Goal: Transaction & Acquisition: Purchase product/service

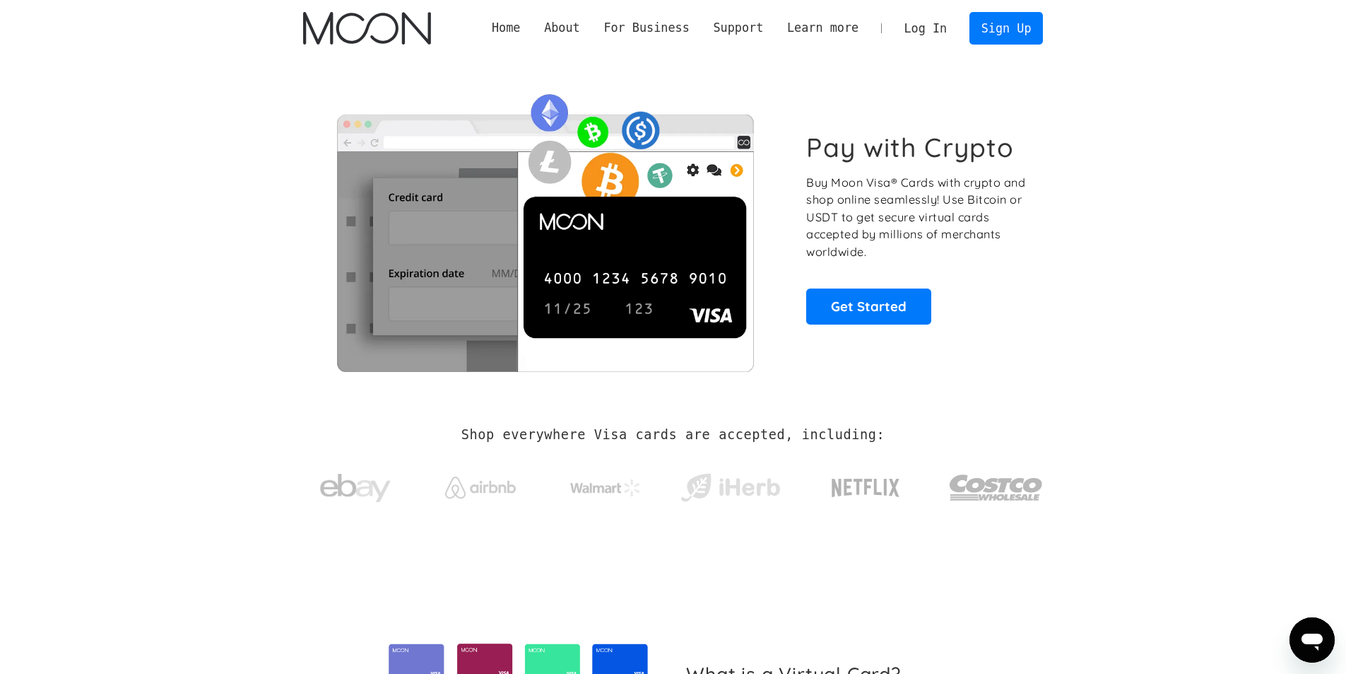
click at [887, 329] on div "Pay with Crypto Buy Moon Visa® Cards with crypto and shop online seamlessly! Us…" at bounding box center [673, 227] width 741 height 287
click at [881, 314] on link "Get Started" at bounding box center [868, 305] width 125 height 35
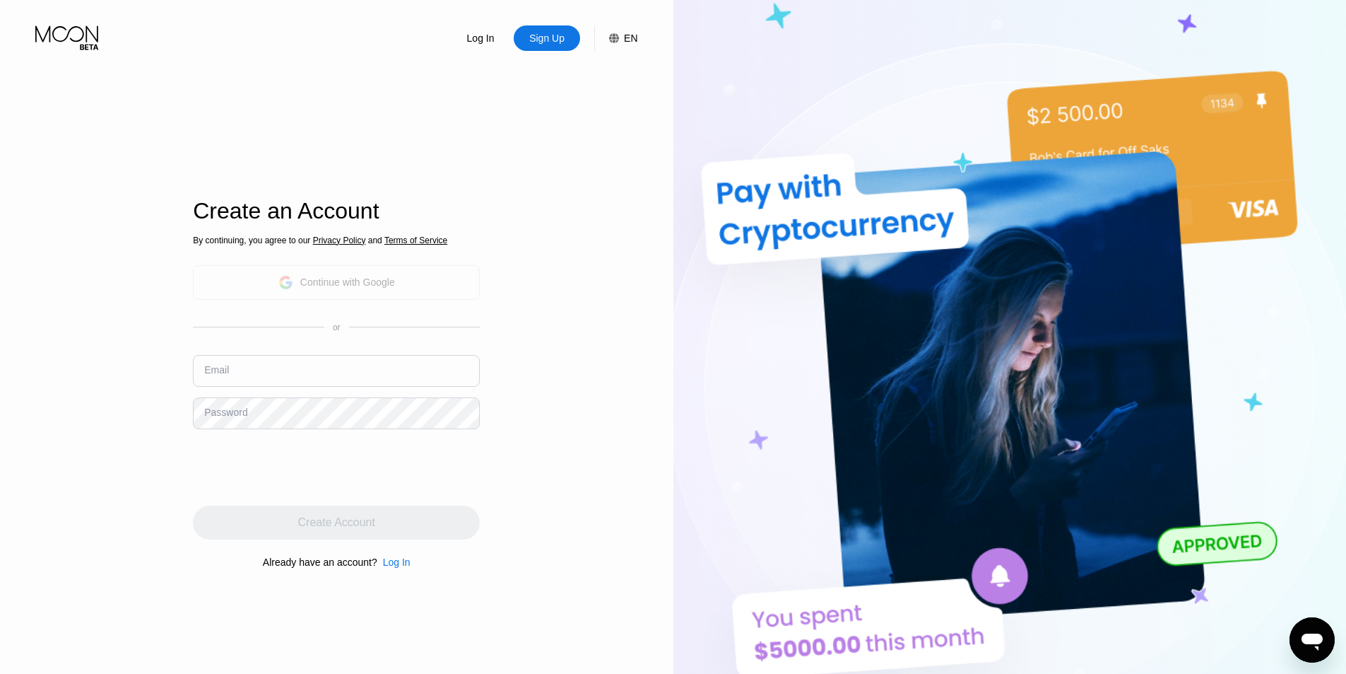
click at [335, 281] on div "Continue with Google" at bounding box center [347, 281] width 95 height 11
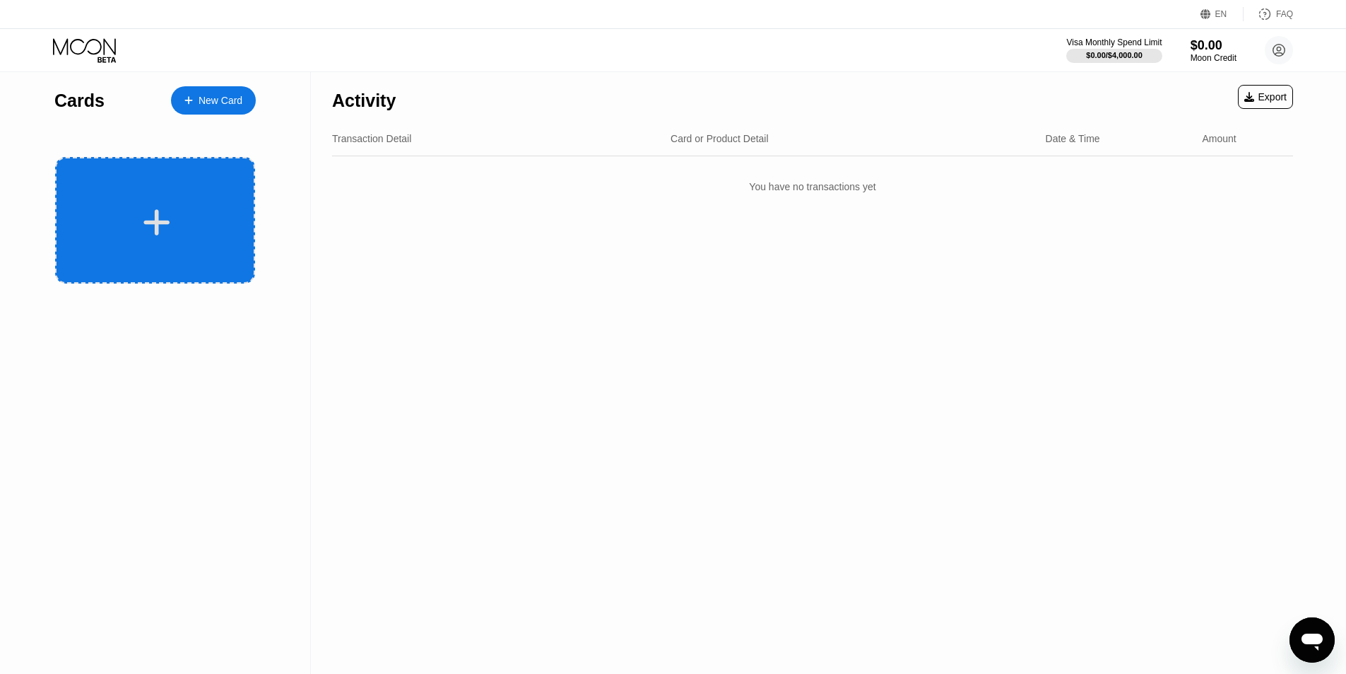
click at [204, 225] on div at bounding box center [156, 222] width 175 height 32
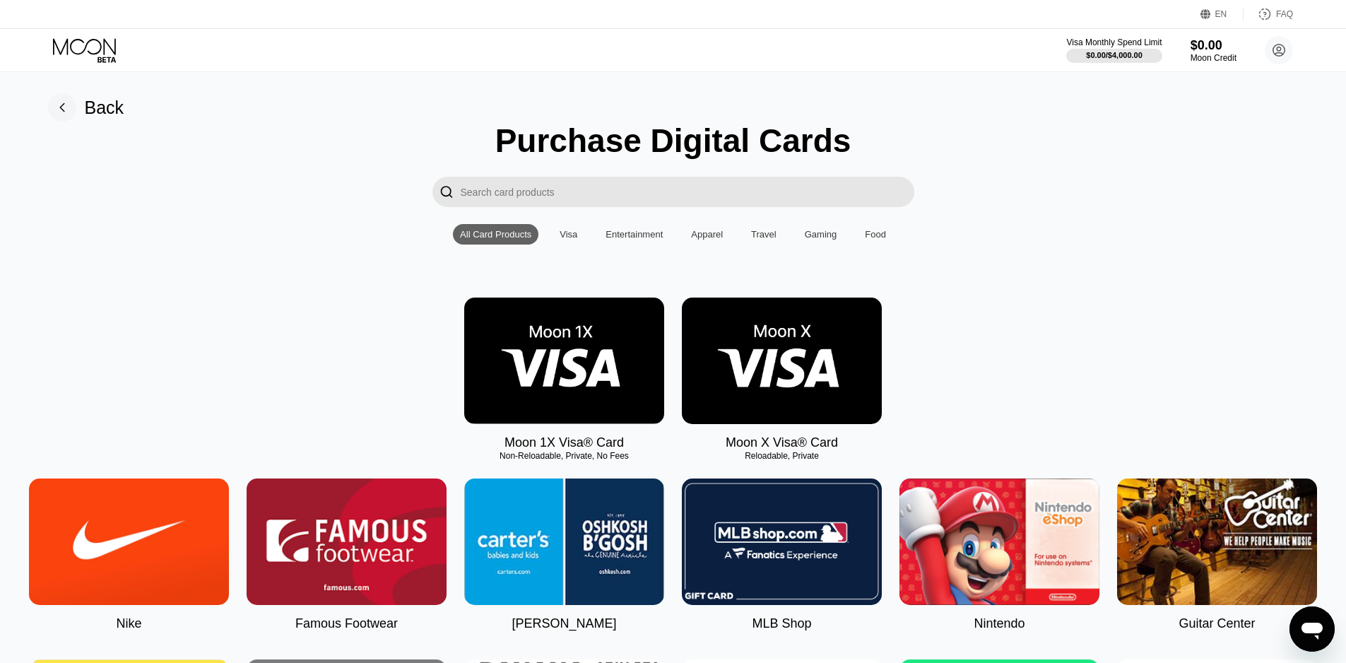
drag, startPoint x: 481, startPoint y: 462, endPoint x: 587, endPoint y: 466, distance: 106.1
click at [587, 461] on div "Non-Reloadable, Private, No Fees" at bounding box center [564, 456] width 200 height 10
click at [581, 461] on div "Non-Reloadable, Private, No Fees" at bounding box center [564, 456] width 200 height 10
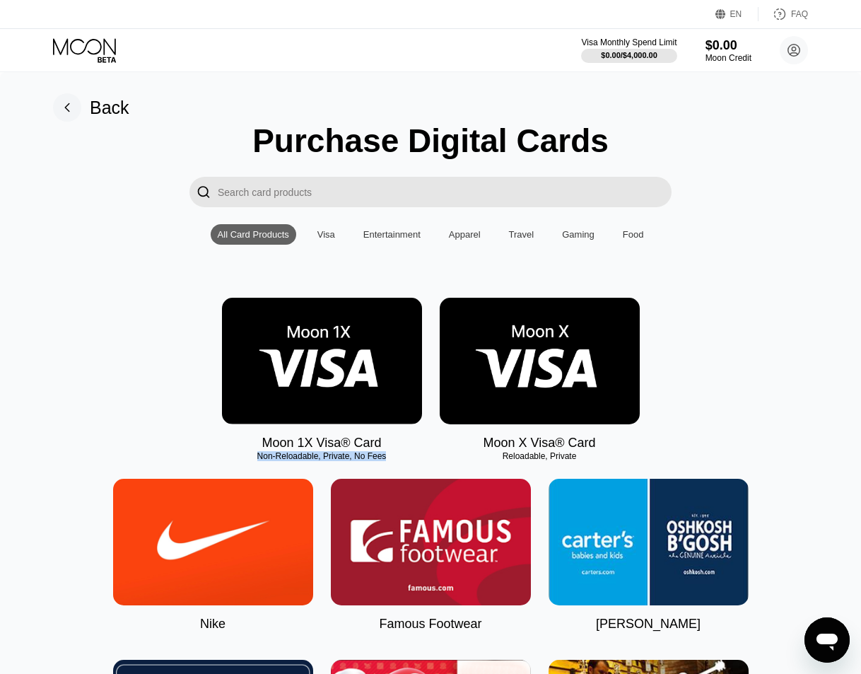
copy div "Non-Reloadable, Private, No Fees"
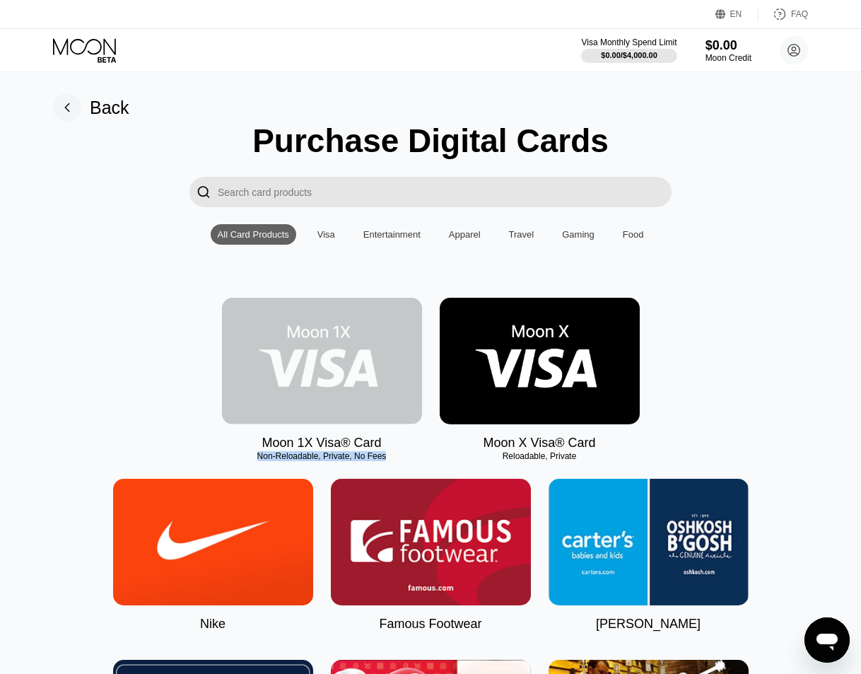
click at [358, 401] on img at bounding box center [322, 361] width 200 height 127
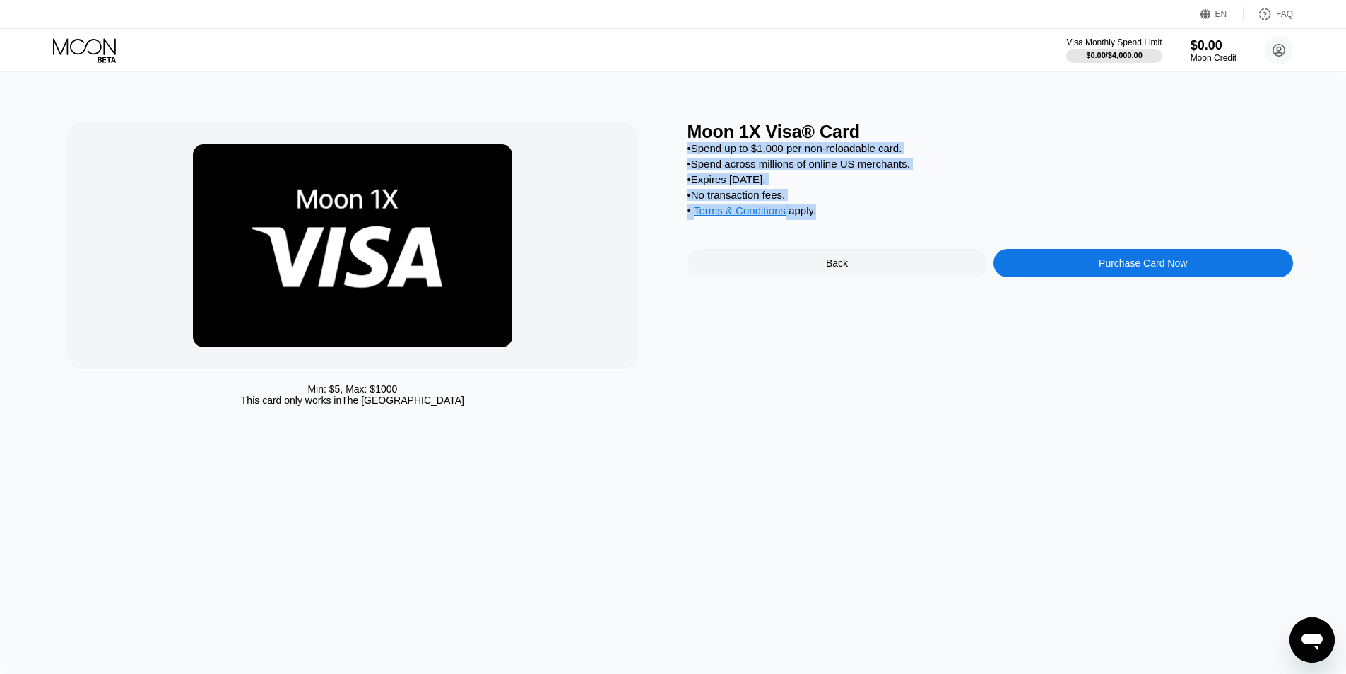
drag, startPoint x: 821, startPoint y: 221, endPoint x: 683, endPoint y: 149, distance: 155.2
click at [683, 149] on div "Min: $ 5 , Max: $ 1000 This card only works in The United States Moon 1X Visa® …" at bounding box center [673, 267] width 1212 height 291
copy div "• Spend up to $1,000 per non-reloadable card. • Spend across millions of online…"
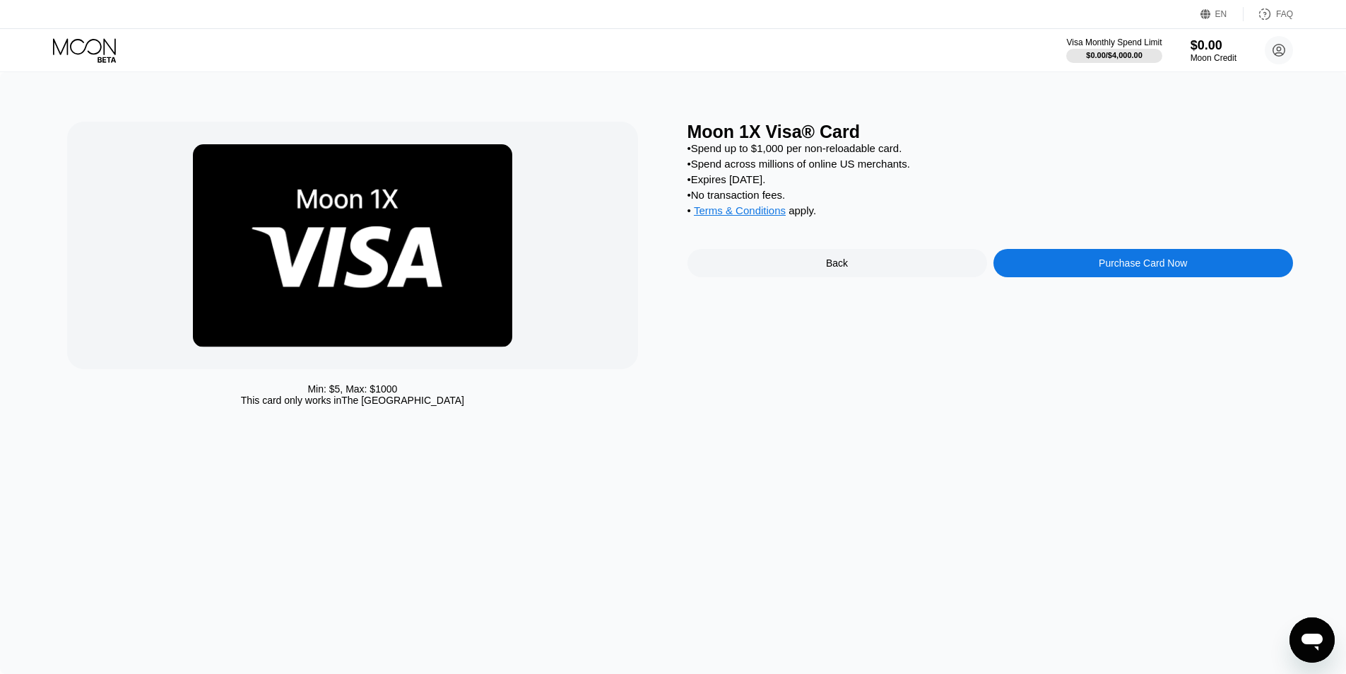
click at [548, 468] on div "Min: $ 5 , Max: $ 1000 This card only works in The United States Moon 1X Visa® …" at bounding box center [673, 372] width 1346 height 601
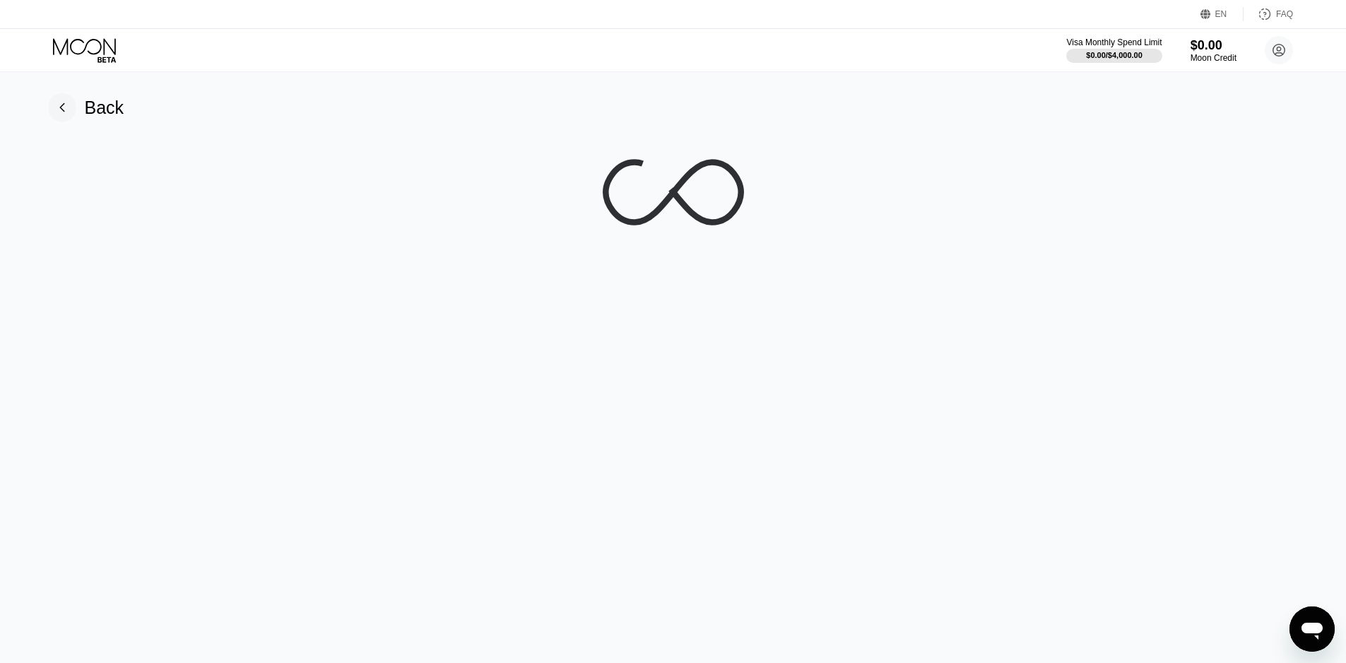
click at [71, 106] on rect at bounding box center [62, 107] width 28 height 28
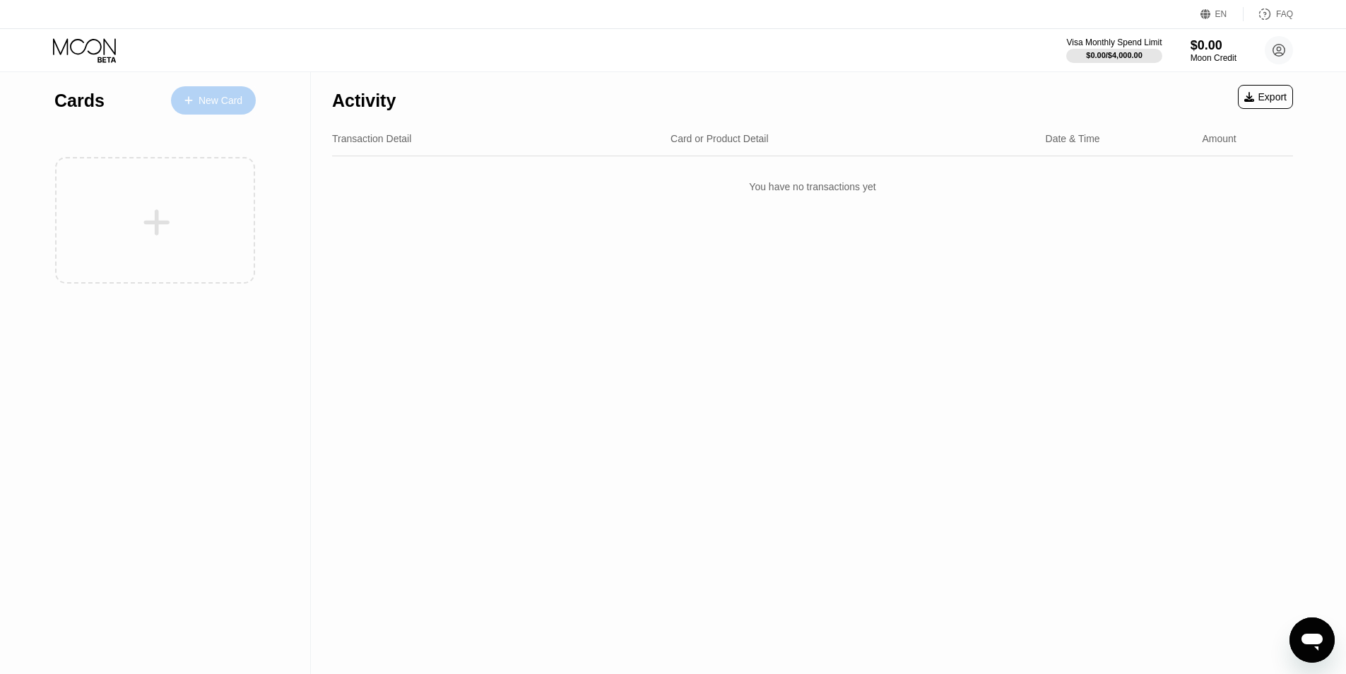
click at [216, 112] on div "New Card" at bounding box center [213, 100] width 85 height 28
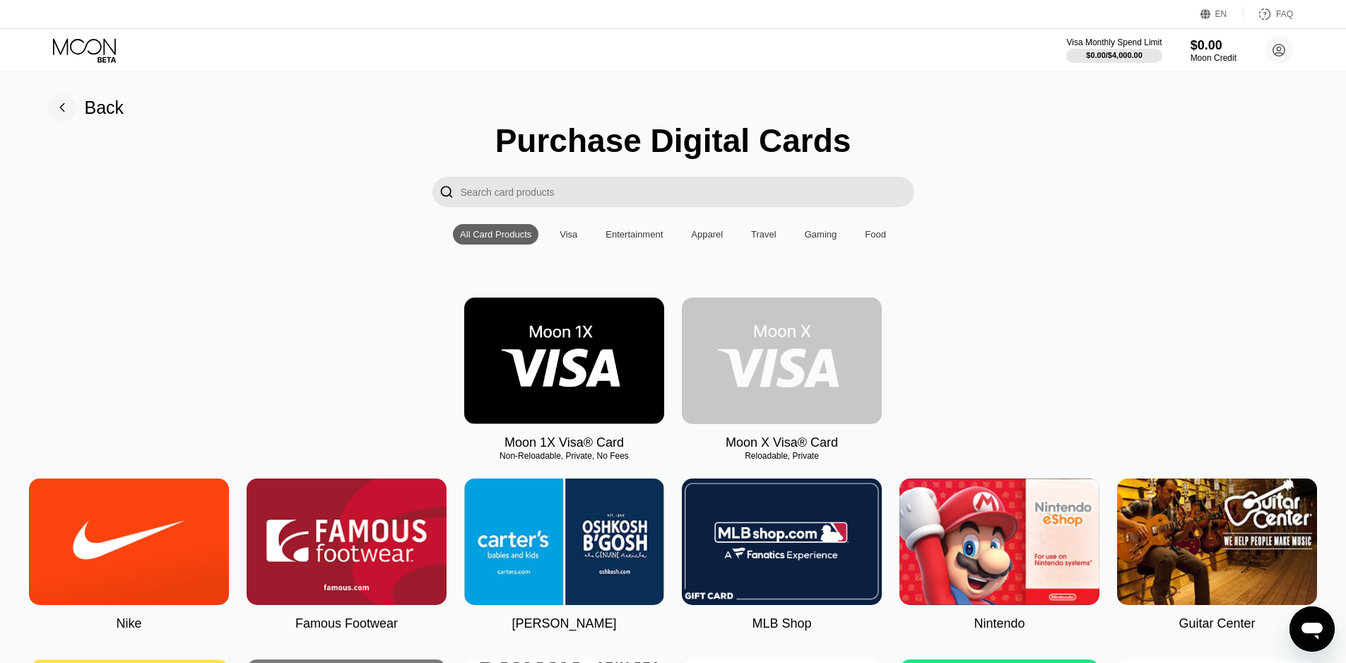
click at [808, 385] on img at bounding box center [782, 361] width 200 height 127
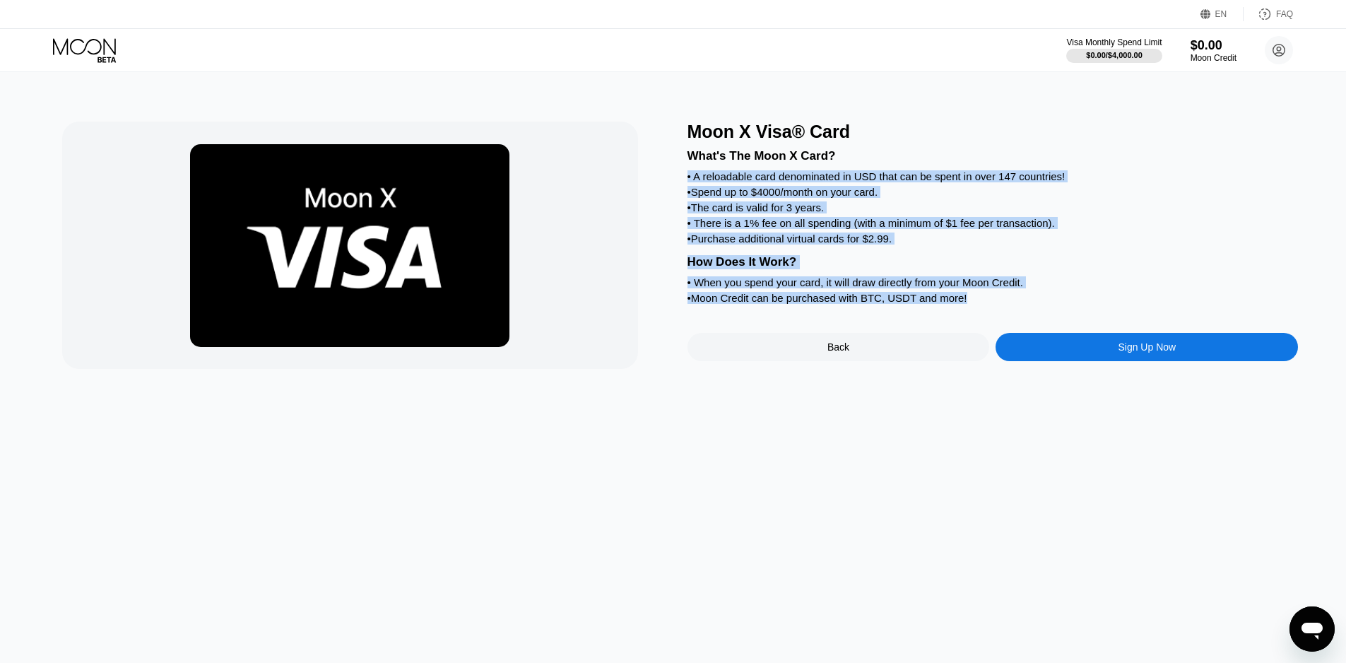
drag, startPoint x: 970, startPoint y: 313, endPoint x: 685, endPoint y: 177, distance: 316.1
click at [685, 177] on div "Moon X Visa® Card What's The Moon X Card? • A reloadable card denominated in US…" at bounding box center [673, 245] width 1223 height 247
copy div "• A reloadable card denominated in USD that can be spent in over 147 countries!…"
click at [688, 525] on div "Moon X Visa® Card What's The Moon X Card? • A reloadable card denominated in US…" at bounding box center [673, 367] width 1357 height 591
click at [776, 269] on div "How Does It Work?" at bounding box center [993, 262] width 611 height 14
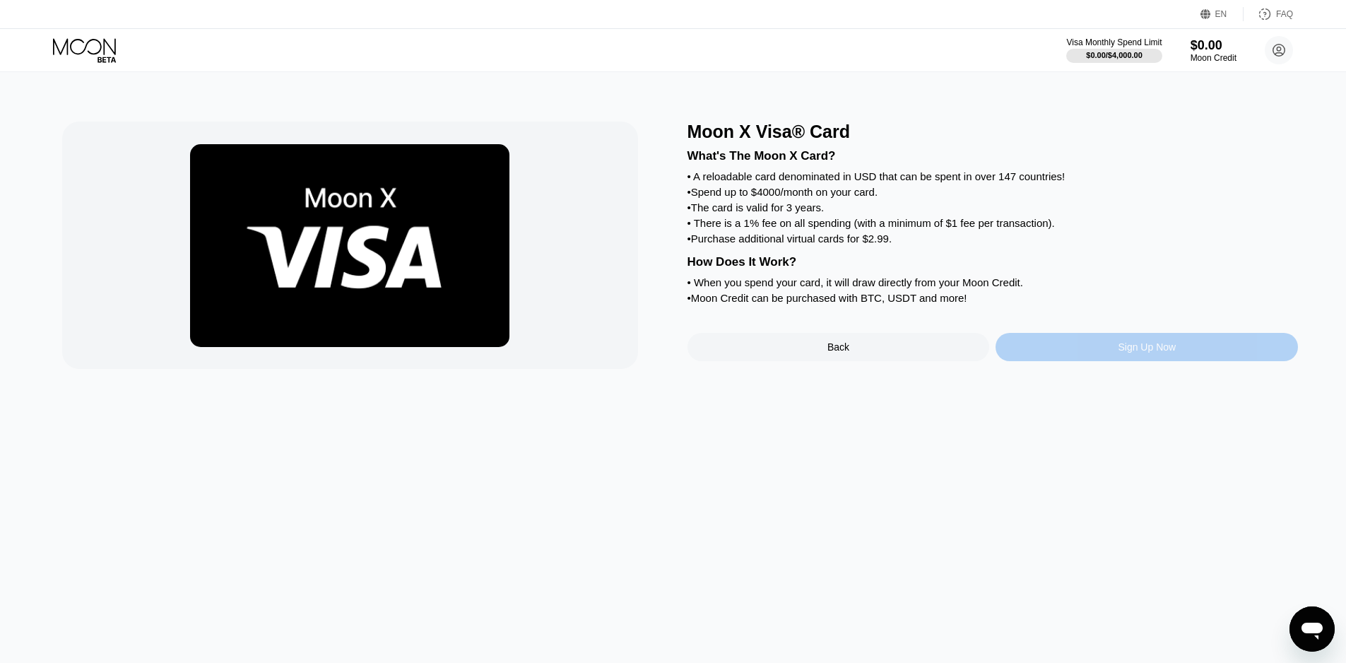
click at [1088, 361] on div "Sign Up Now" at bounding box center [1147, 347] width 302 height 28
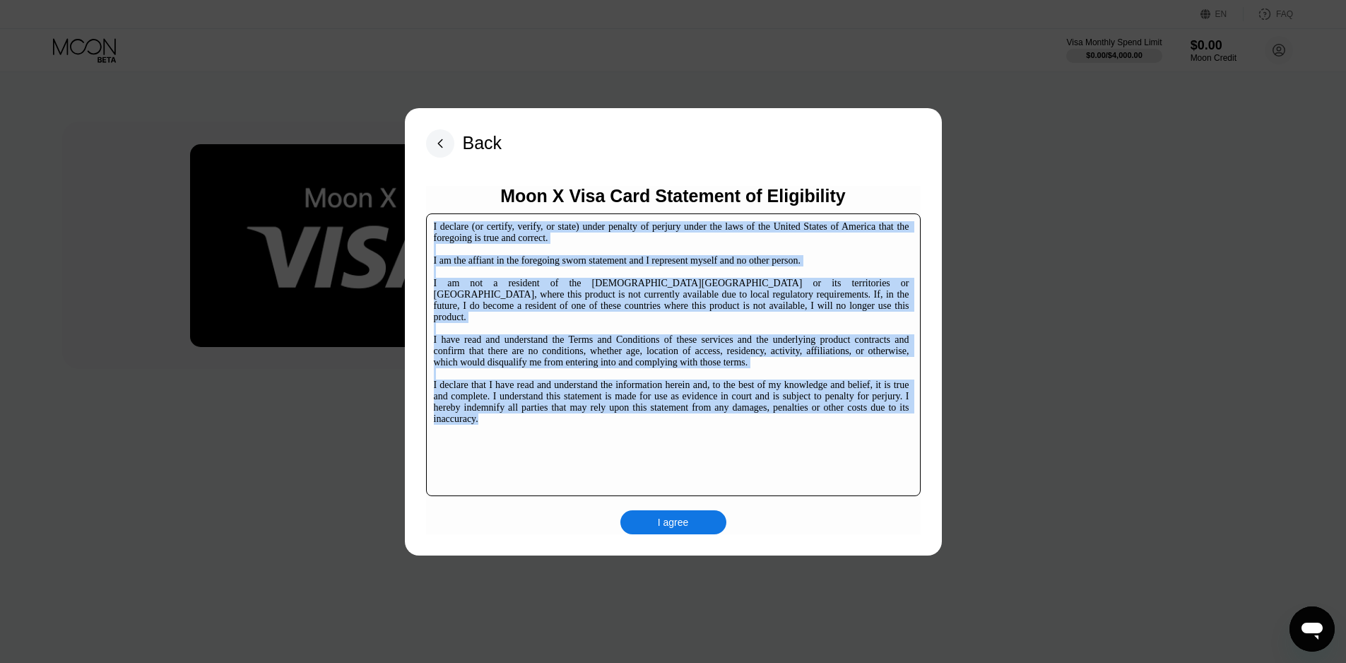
copy div "I declare (or certify, verify, or state) under penalty of perjury under the law…"
click at [683, 525] on div "I agree" at bounding box center [673, 522] width 31 height 13
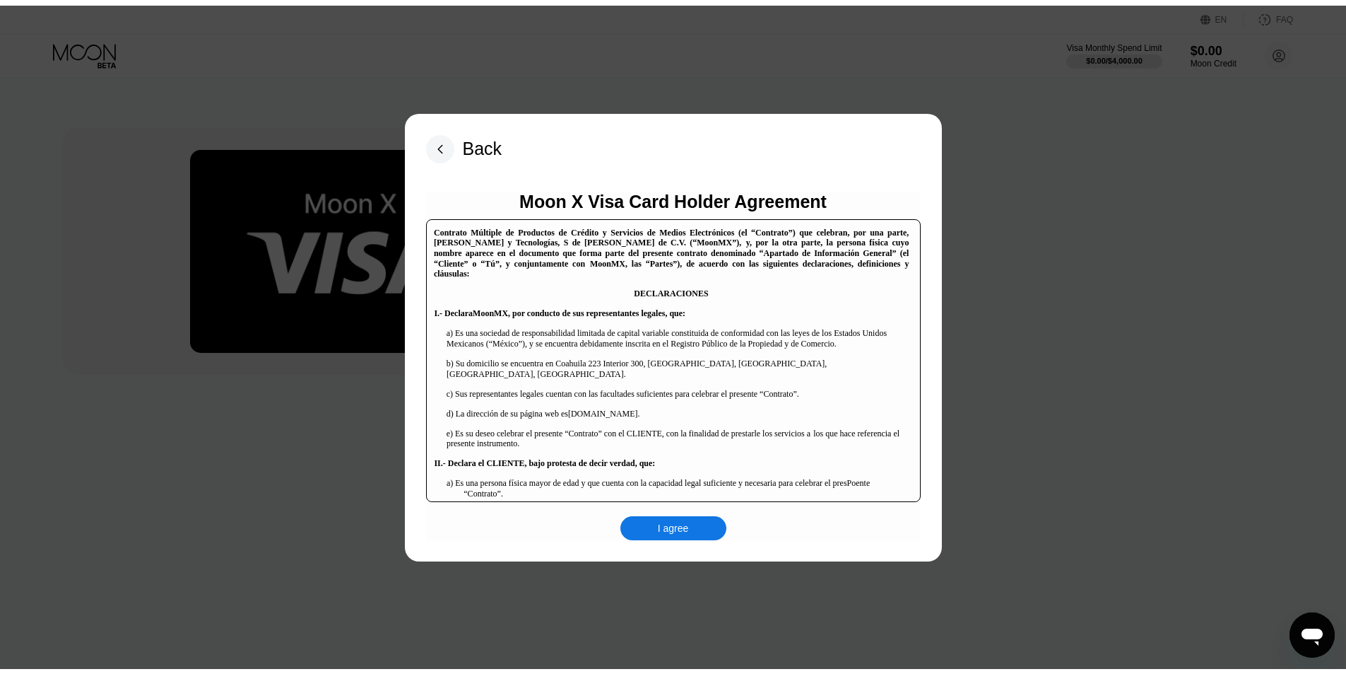
scroll to position [424, 0]
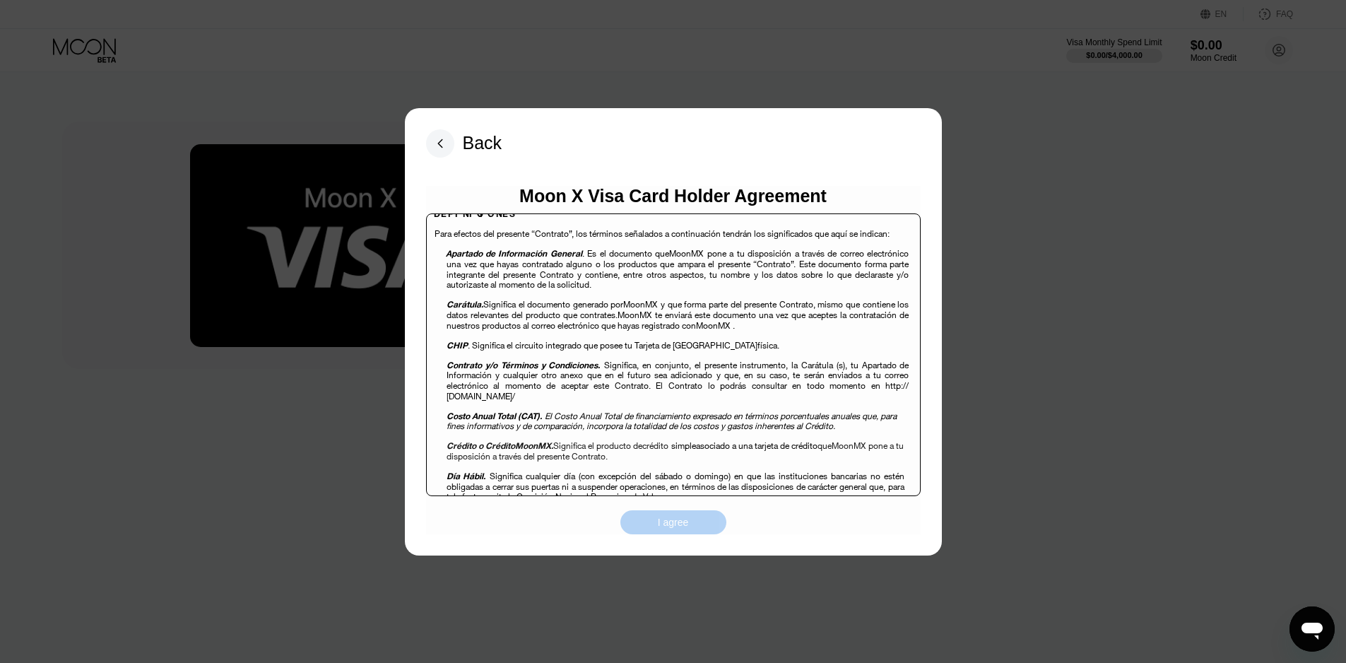
click at [682, 531] on div "I agree" at bounding box center [674, 522] width 106 height 24
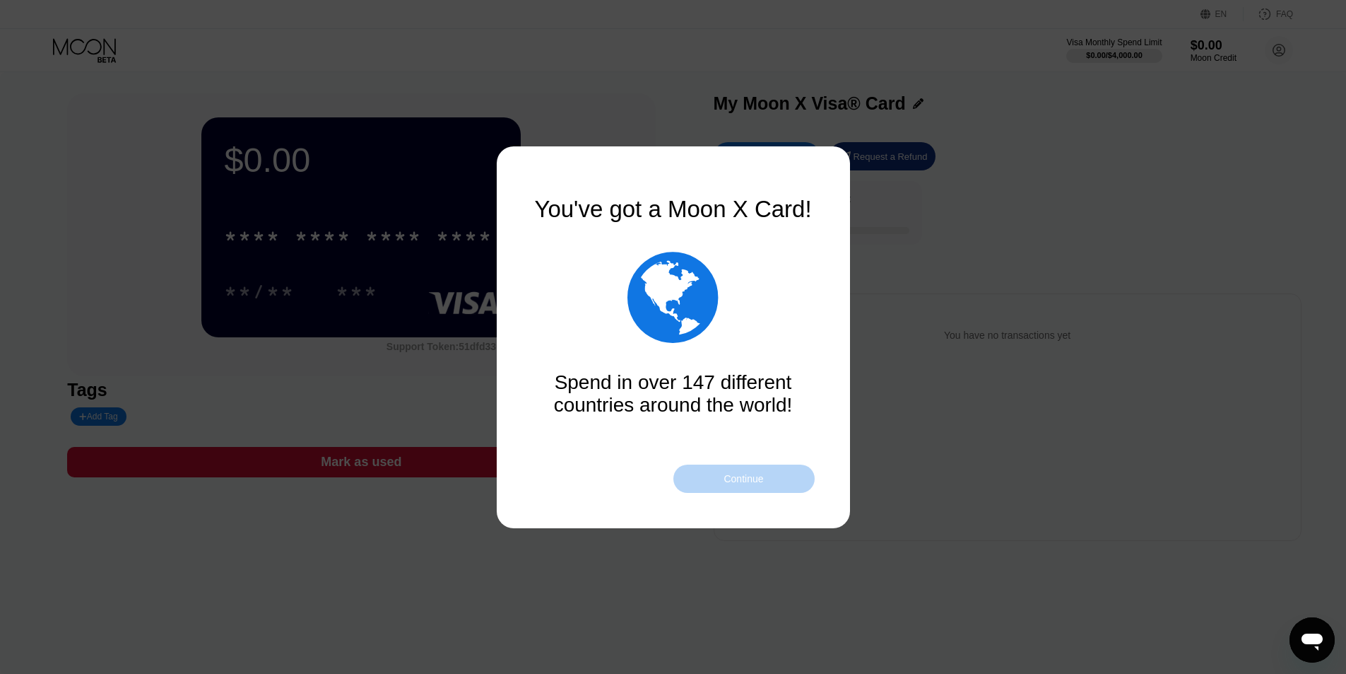
click at [741, 471] on div "Continue" at bounding box center [744, 478] width 141 height 28
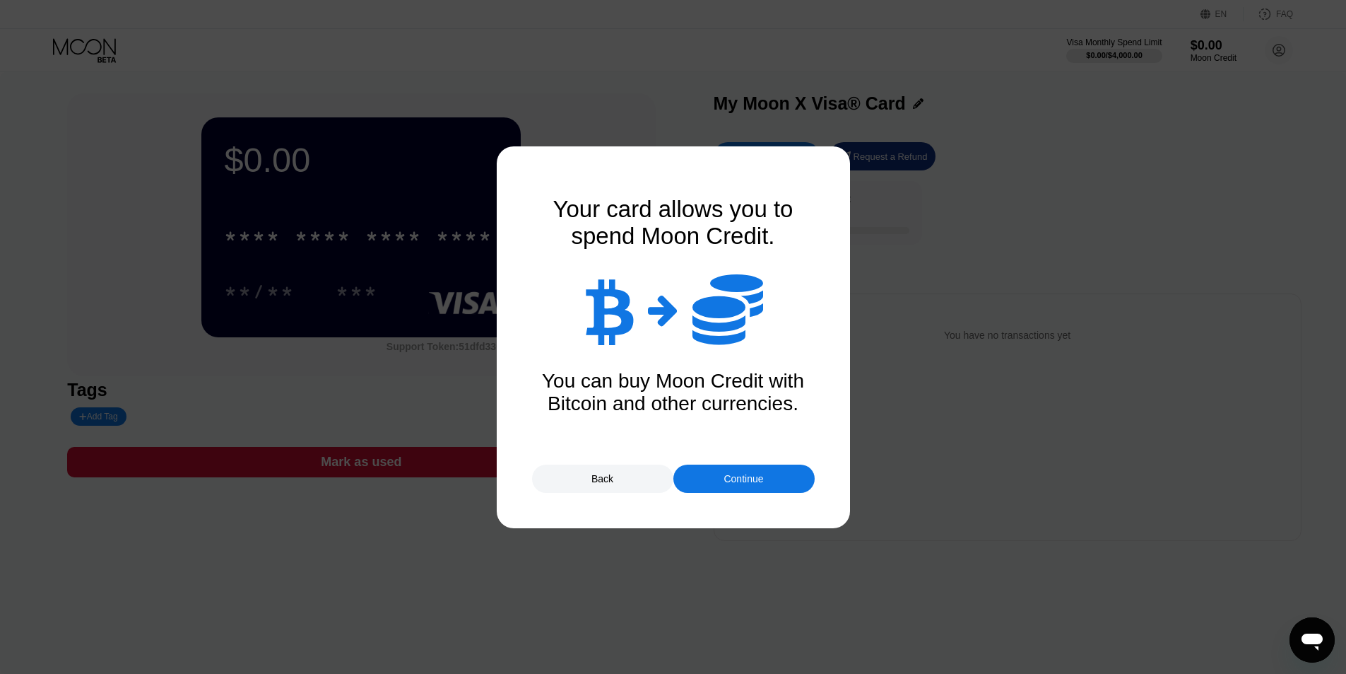
click at [747, 483] on div "Continue" at bounding box center [744, 478] width 40 height 11
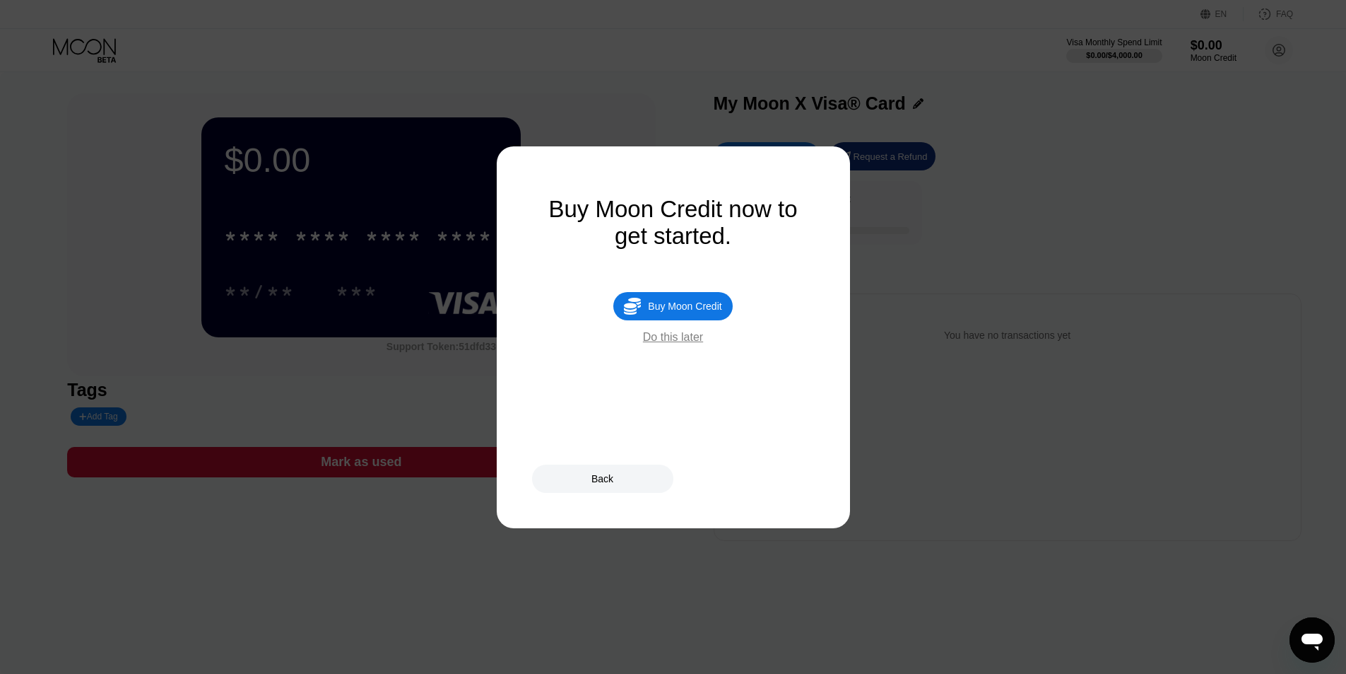
click at [681, 343] on div "Do this later" at bounding box center [673, 337] width 60 height 13
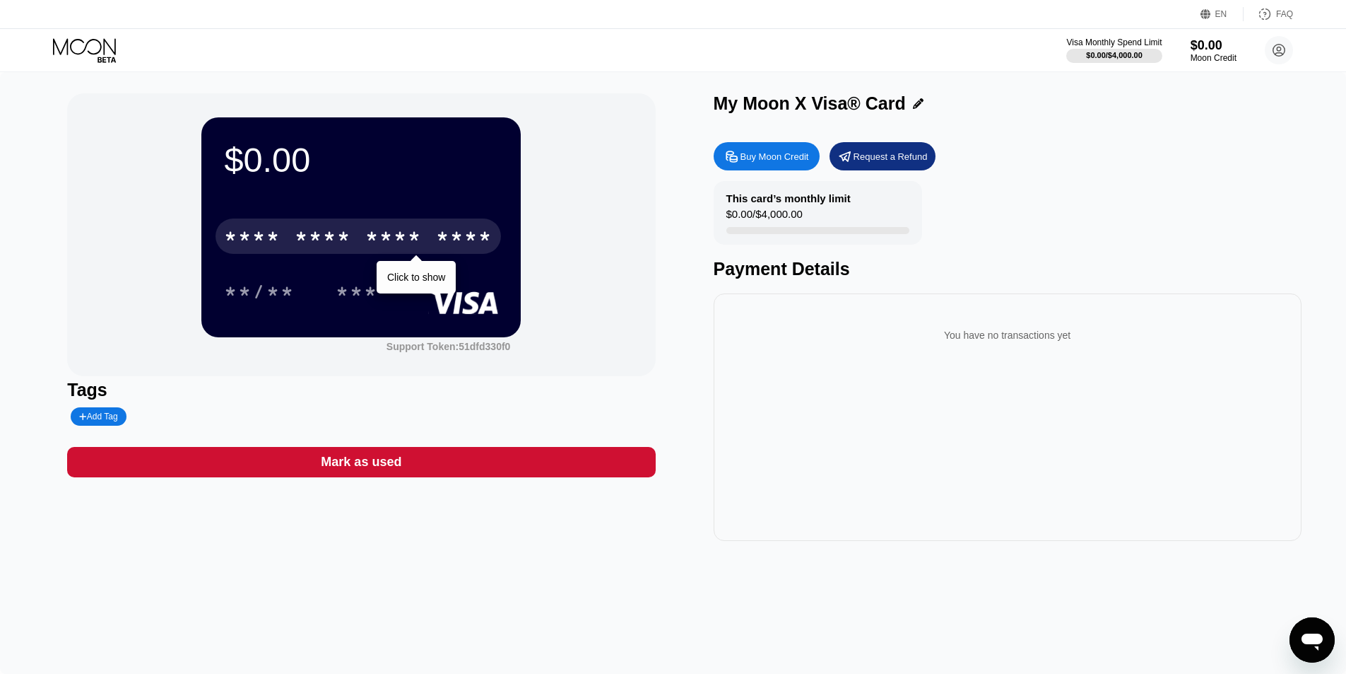
click at [257, 235] on div "* * * *" at bounding box center [252, 238] width 57 height 23
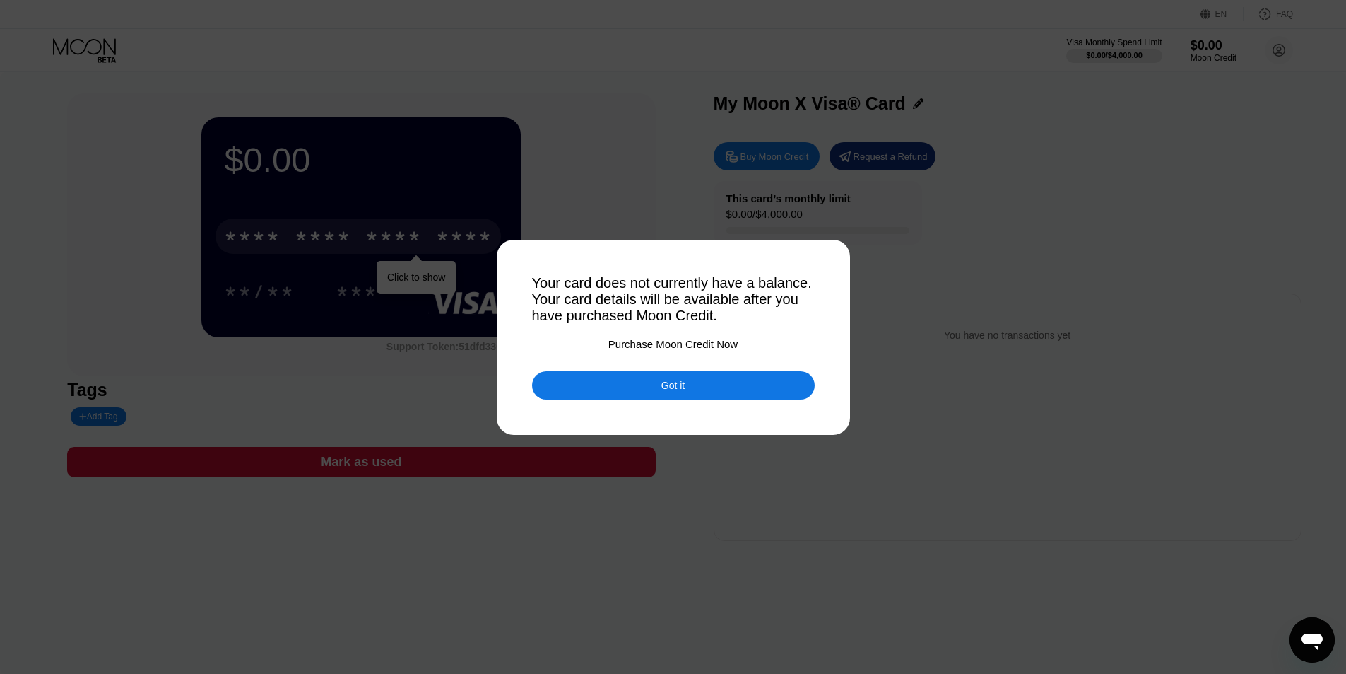
click at [665, 350] on div "Purchase Moon Credit Now" at bounding box center [673, 344] width 129 height 12
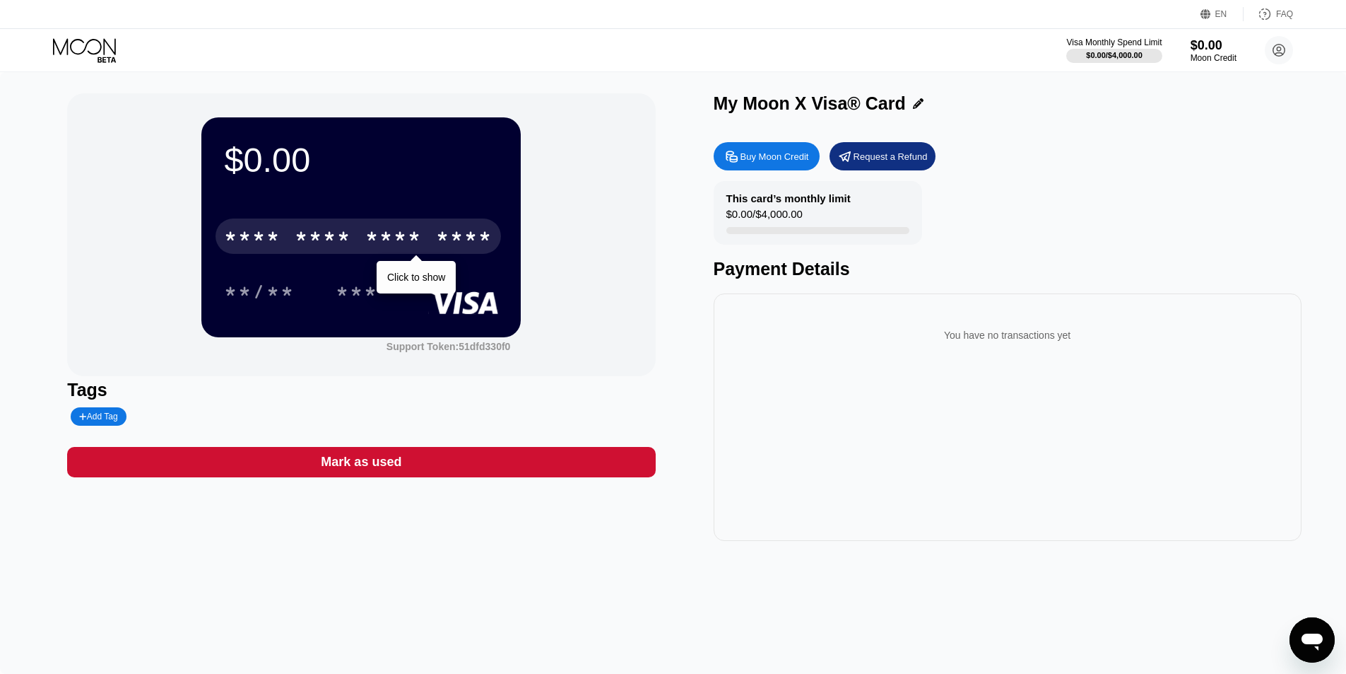
type input "0"
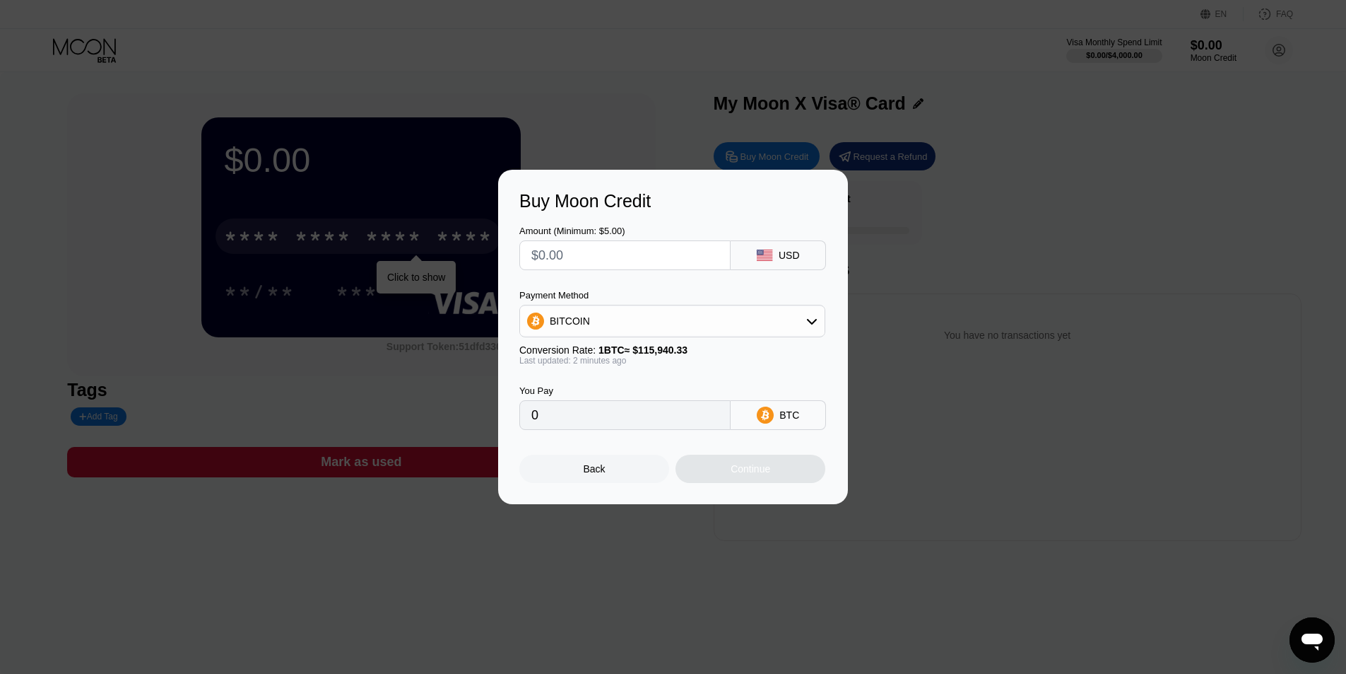
click at [587, 253] on input "text" at bounding box center [624, 255] width 187 height 28
click at [559, 315] on div "BITCOIN" at bounding box center [570, 320] width 40 height 11
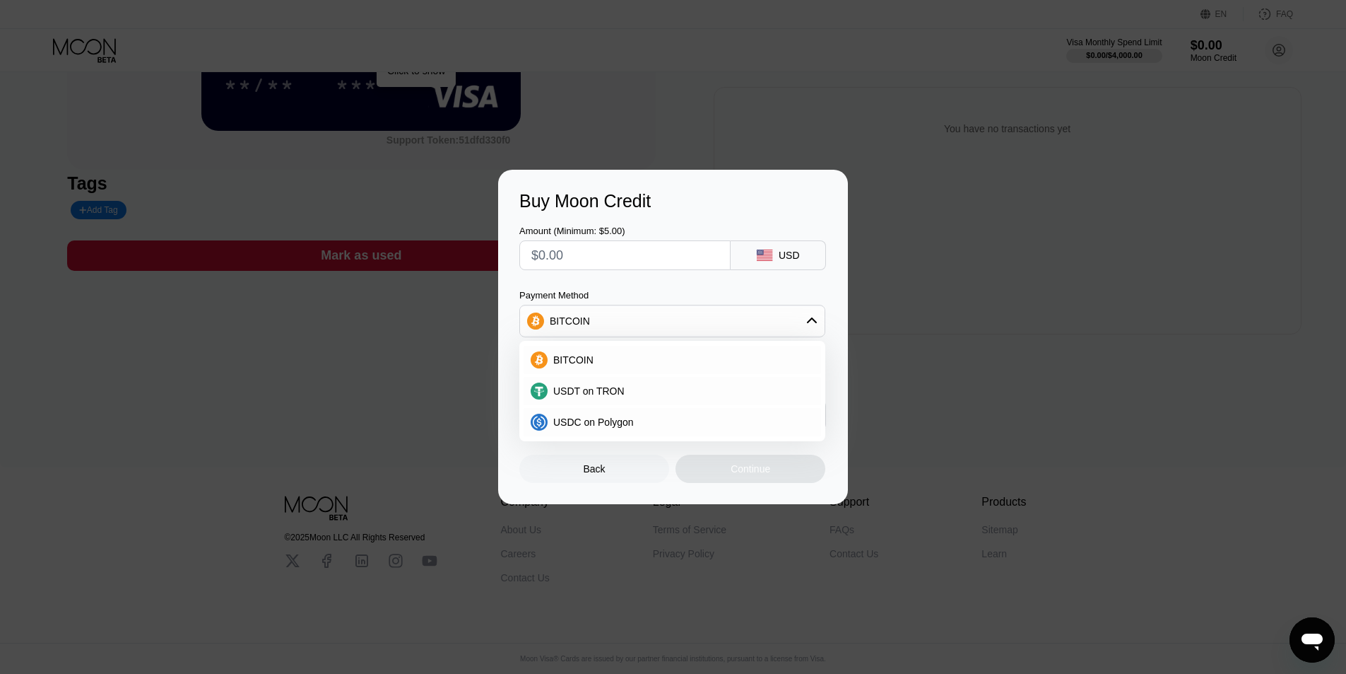
scroll to position [5, 0]
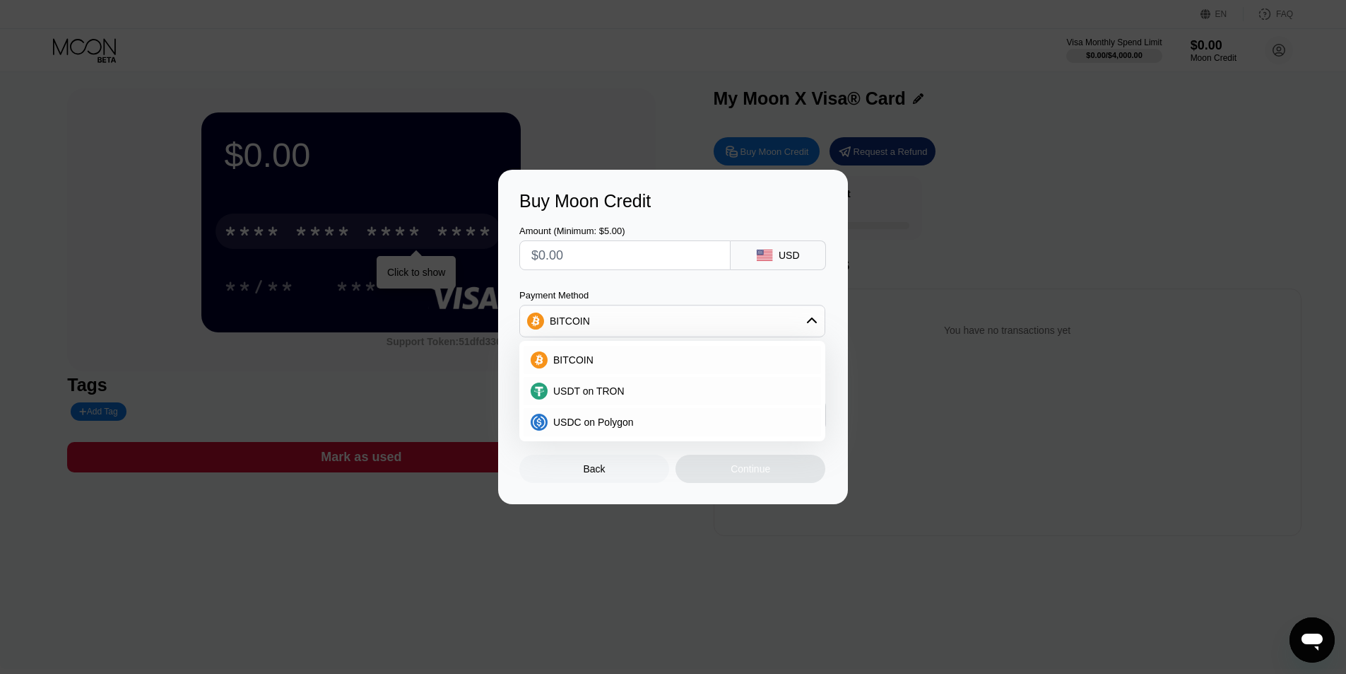
click at [594, 259] on input "text" at bounding box center [624, 255] width 187 height 28
type input "$5"
type input "0.00004313"
type input "$5"
